Goal: Information Seeking & Learning: Check status

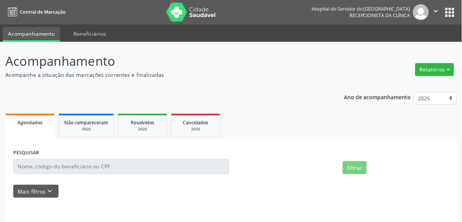
select select "7"
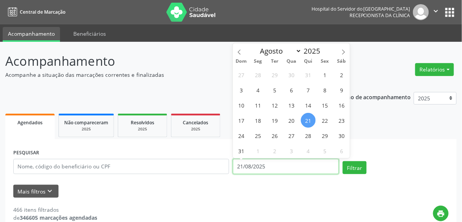
click at [275, 166] on input "21/08/2025" at bounding box center [286, 166] width 106 height 15
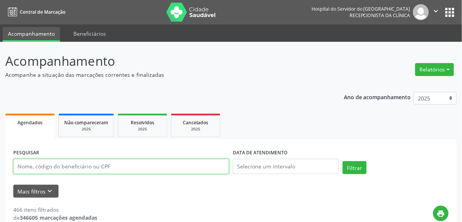
click at [166, 172] on input "text" at bounding box center [121, 166] width 216 height 15
type input "9000991782"
click at [342, 161] on button "Filtrar" at bounding box center [354, 167] width 24 height 13
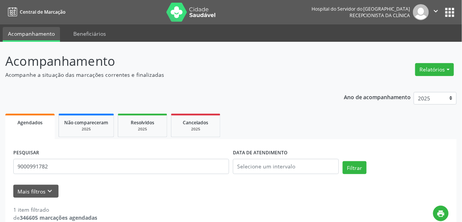
scroll to position [135, 0]
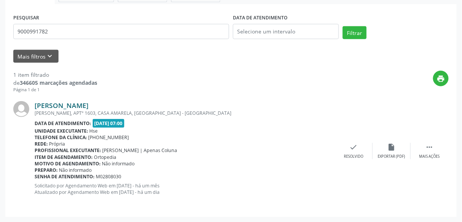
drag, startPoint x: 130, startPoint y: 102, endPoint x: 34, endPoint y: 102, distance: 96.1
click at [35, 102] on div "[PERSON_NAME]" at bounding box center [185, 105] width 300 height 8
copy link "[PERSON_NAME]"
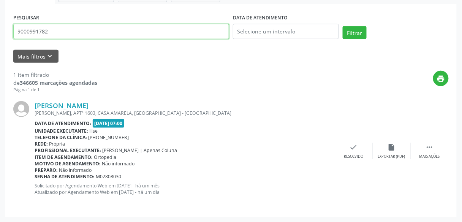
click at [60, 28] on input "9000991782" at bounding box center [121, 31] width 216 height 15
drag, startPoint x: 60, startPoint y: 28, endPoint x: 0, endPoint y: 14, distance: 61.4
click at [0, 14] on div "Acompanhamento Acompanhe a situação das marcações correntes e finalizadas Relat…" at bounding box center [231, 64] width 462 height 315
type input "90001445574"
click at [342, 26] on button "Filtrar" at bounding box center [354, 32] width 24 height 13
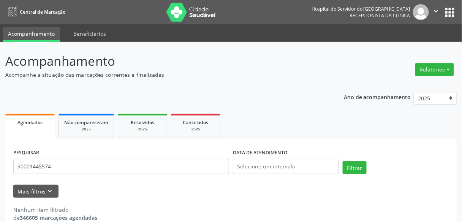
scroll to position [13, 0]
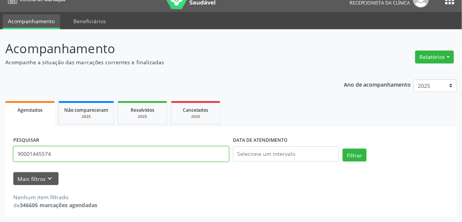
drag, startPoint x: 63, startPoint y: 156, endPoint x: 0, endPoint y: 137, distance: 65.9
click at [0, 137] on div "Acompanhamento Acompanhe a situação das marcações correntes e finalizadas Relat…" at bounding box center [231, 125] width 462 height 193
type input "9000145574"
click at [342, 148] on button "Filtrar" at bounding box center [354, 154] width 24 height 13
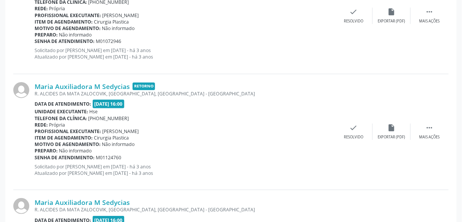
scroll to position [1777, 0]
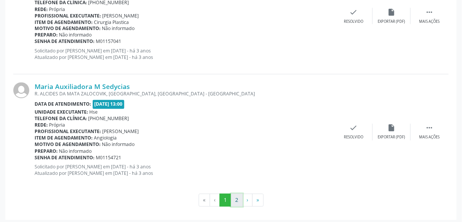
click at [235, 196] on button "2" at bounding box center [237, 200] width 12 height 13
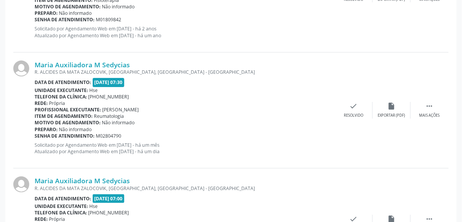
scroll to position [638, 0]
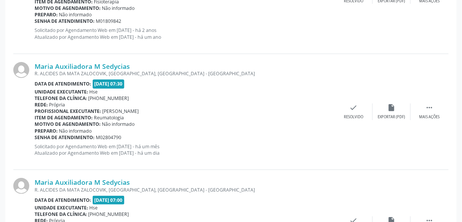
drag, startPoint x: 140, startPoint y: 63, endPoint x: 145, endPoint y: 55, distance: 10.2
click at [145, 55] on div "Maria Auxiliadora M Sedycias R. ALCIDES DA MATA ZALOCOVIK, [GEOGRAPHIC_DATA], […" at bounding box center [230, 112] width 435 height 116
click at [212, 95] on div "Telefone da clínica: [PHONE_NUMBER]" at bounding box center [185, 98] width 300 height 6
drag, startPoint x: 131, startPoint y: 61, endPoint x: 33, endPoint y: 61, distance: 98.7
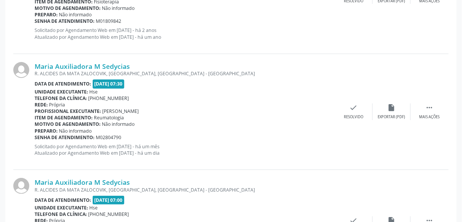
click at [33, 61] on div "Maria Auxiliadora M Sedycias R. ALCIDES DA MATA ZALOCOVIK, [GEOGRAPHIC_DATA], […" at bounding box center [230, 112] width 435 height 116
copy div "Maria Auxiliadora M Sedycias"
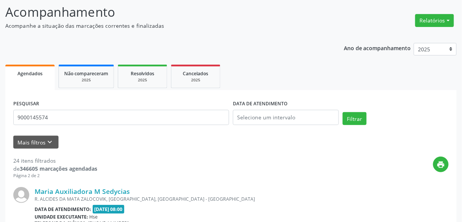
scroll to position [48, 0]
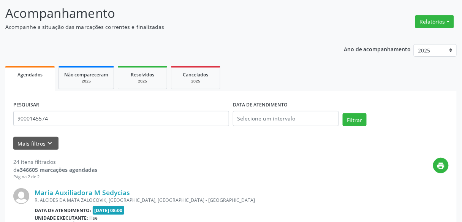
drag, startPoint x: 168, startPoint y: 107, endPoint x: 77, endPoint y: 115, distance: 91.4
click at [77, 115] on div "PESQUISAR 9000145574" at bounding box center [120, 115] width 219 height 32
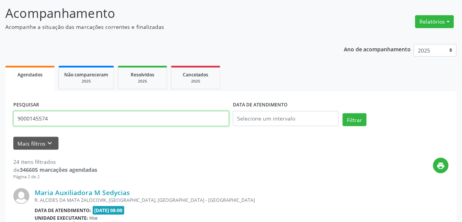
drag, startPoint x: 74, startPoint y: 117, endPoint x: 0, endPoint y: 119, distance: 74.1
type input "9000188446"
click at [342, 113] on button "Filtrar" at bounding box center [354, 119] width 24 height 13
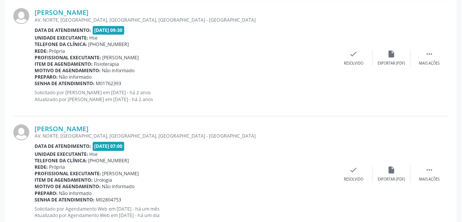
scroll to position [598, 0]
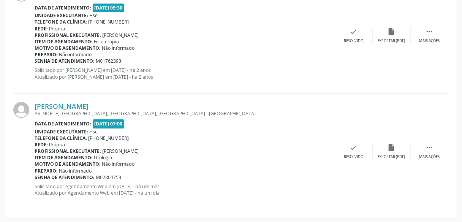
drag, startPoint x: 113, startPoint y: 103, endPoint x: 33, endPoint y: 104, distance: 80.5
click at [33, 104] on div "[PERSON_NAME] AV. NORTE, [GEOGRAPHIC_DATA], [GEOGRAPHIC_DATA], [GEOGRAPHIC_DATA…" at bounding box center [230, 151] width 435 height 115
copy div "[PERSON_NAME]"
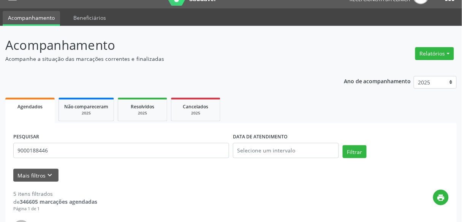
scroll to position [0, 0]
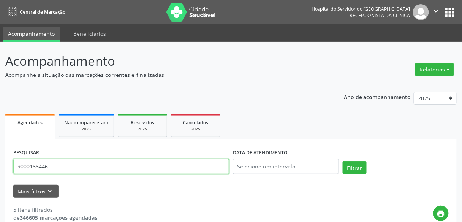
drag, startPoint x: 58, startPoint y: 171, endPoint x: 0, endPoint y: 155, distance: 59.8
type input "9000981613"
click at [342, 161] on button "Filtrar" at bounding box center [354, 167] width 24 height 13
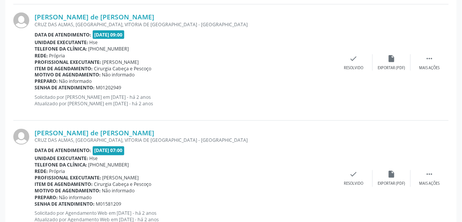
scroll to position [1777, 0]
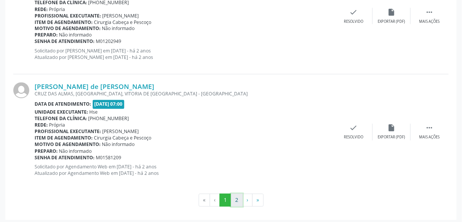
click at [239, 195] on button "2" at bounding box center [237, 200] width 12 height 13
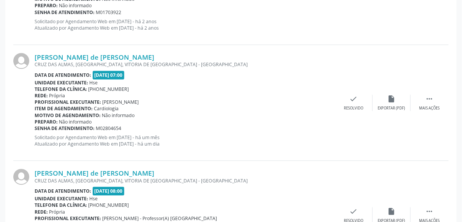
scroll to position [422, 0]
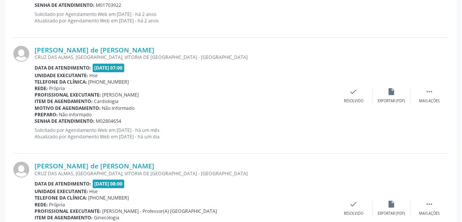
drag, startPoint x: 145, startPoint y: 44, endPoint x: 33, endPoint y: 47, distance: 112.1
click at [33, 47] on div "[PERSON_NAME] de [PERSON_NAME] [GEOGRAPHIC_DATA], [GEOGRAPHIC_DATA], [GEOGRAPHI…" at bounding box center [230, 96] width 435 height 116
copy div "[PERSON_NAME] de [PERSON_NAME]"
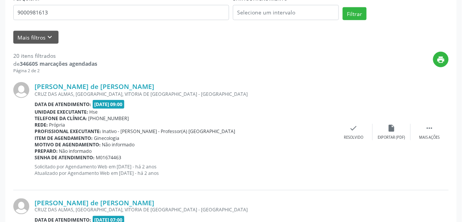
scroll to position [0, 0]
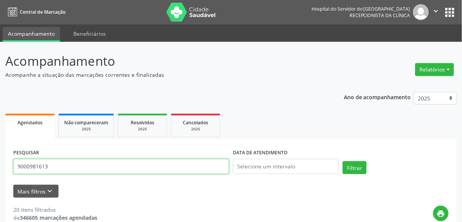
click at [119, 163] on input "9000981613" at bounding box center [121, 166] width 216 height 15
drag, startPoint x: 119, startPoint y: 163, endPoint x: 0, endPoint y: 177, distance: 119.7
type input "9000885102"
click at [342, 161] on button "Filtrar" at bounding box center [354, 167] width 24 height 13
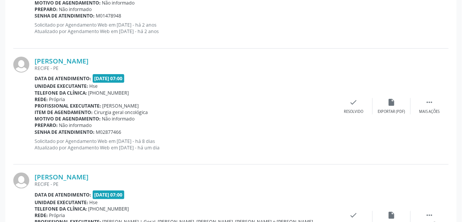
scroll to position [1459, 0]
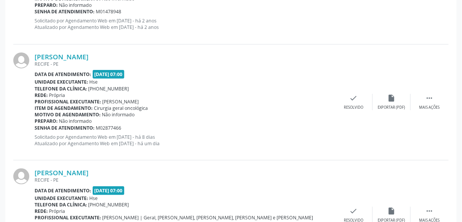
drag, startPoint x: 108, startPoint y: 49, endPoint x: 37, endPoint y: 49, distance: 71.0
click at [37, 49] on div "[PERSON_NAME] [GEOGRAPHIC_DATA] - [GEOGRAPHIC_DATA] Data de atendimento: [DATE]…" at bounding box center [230, 102] width 435 height 116
drag, startPoint x: 107, startPoint y: 53, endPoint x: 35, endPoint y: 55, distance: 72.9
click at [35, 55] on div "[PERSON_NAME]" at bounding box center [185, 56] width 300 height 8
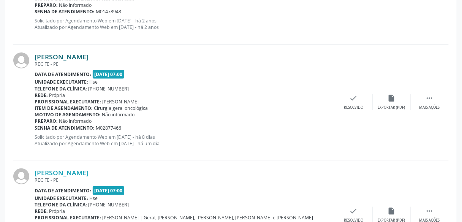
copy link "[PERSON_NAME]"
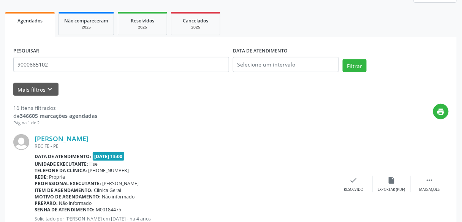
scroll to position [0, 0]
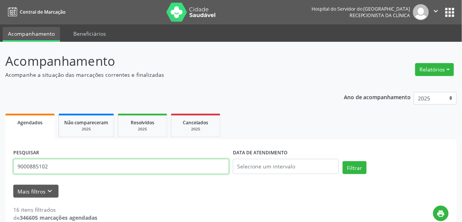
drag, startPoint x: 85, startPoint y: 166, endPoint x: 0, endPoint y: 155, distance: 86.1
type input "9000123543"
click at [342, 161] on button "Filtrar" at bounding box center [354, 167] width 24 height 13
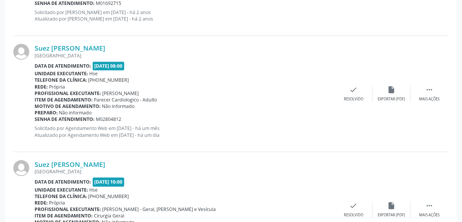
scroll to position [543, 0]
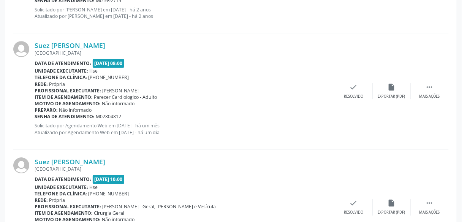
drag, startPoint x: 104, startPoint y: 157, endPoint x: 33, endPoint y: 158, distance: 70.3
click at [33, 158] on div "Suez [PERSON_NAME] [GEOGRAPHIC_DATA], [GEOGRAPHIC_DATA] Data de atendimento: [D…" at bounding box center [230, 206] width 435 height 115
click at [33, 158] on div at bounding box center [23, 206] width 21 height 99
drag, startPoint x: 107, startPoint y: 159, endPoint x: 33, endPoint y: 158, distance: 73.7
click at [33, 158] on div "Suez [PERSON_NAME] [GEOGRAPHIC_DATA], [GEOGRAPHIC_DATA] Data de atendimento: [D…" at bounding box center [230, 206] width 435 height 115
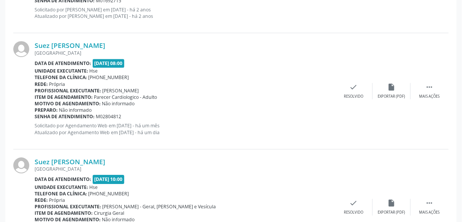
copy div "Suez [PERSON_NAME]"
